Goal: Find specific page/section: Find specific page/section

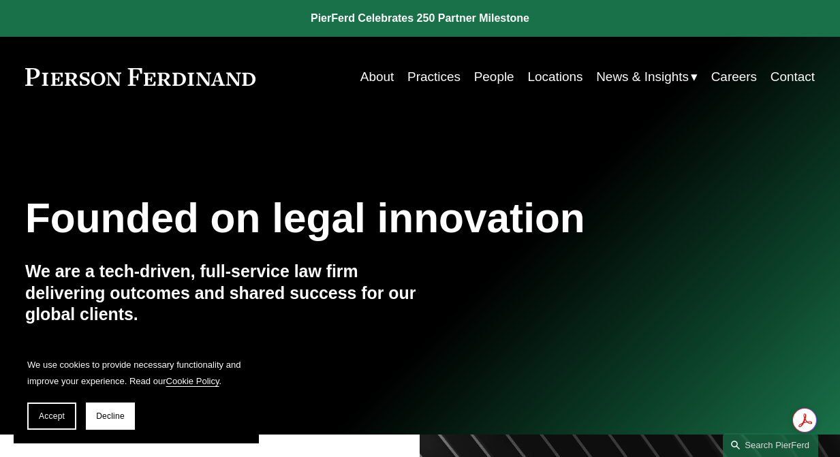
click at [486, 72] on link "People" at bounding box center [494, 77] width 40 height 26
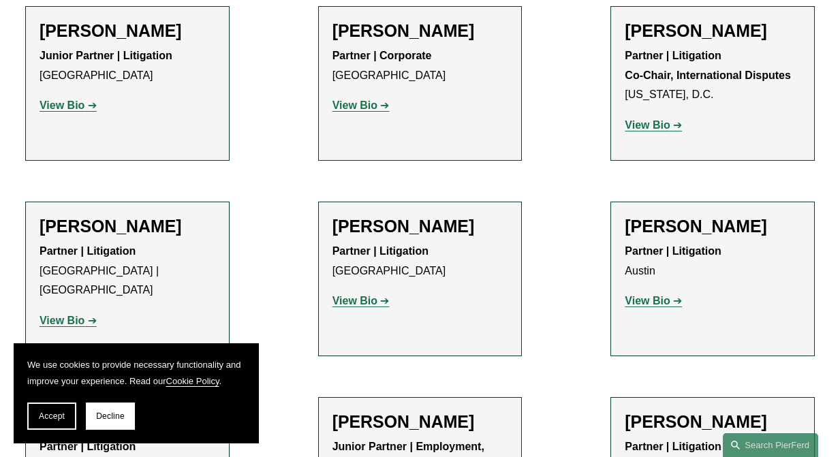
scroll to position [2520, 0]
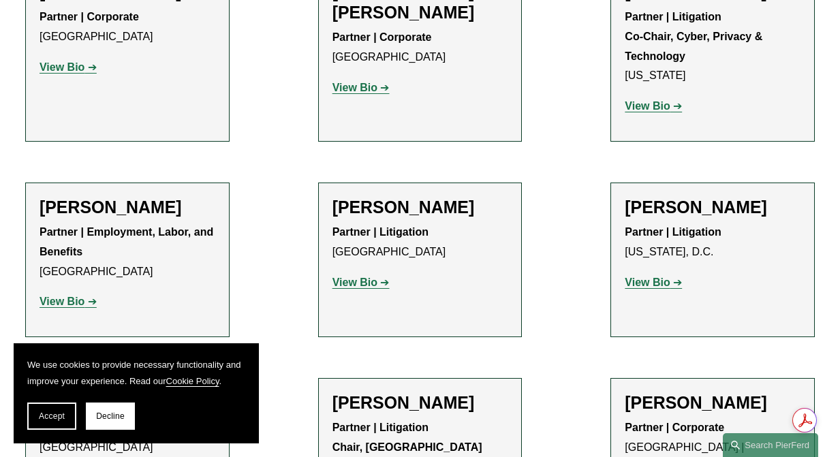
scroll to position [14204, 0]
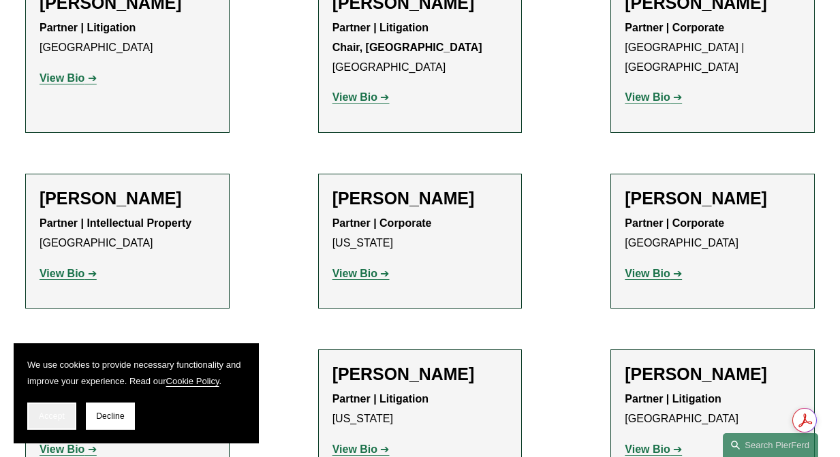
click at [57, 416] on span "Accept" at bounding box center [52, 416] width 26 height 10
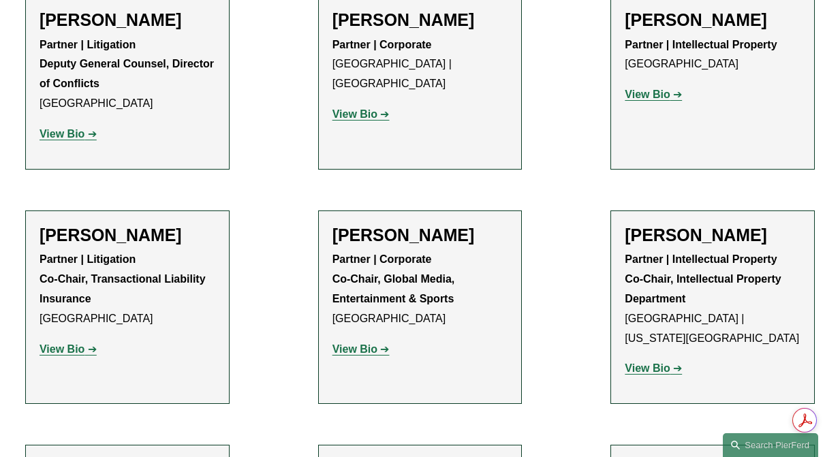
scroll to position [14740, 0]
